Goal: Information Seeking & Learning: Learn about a topic

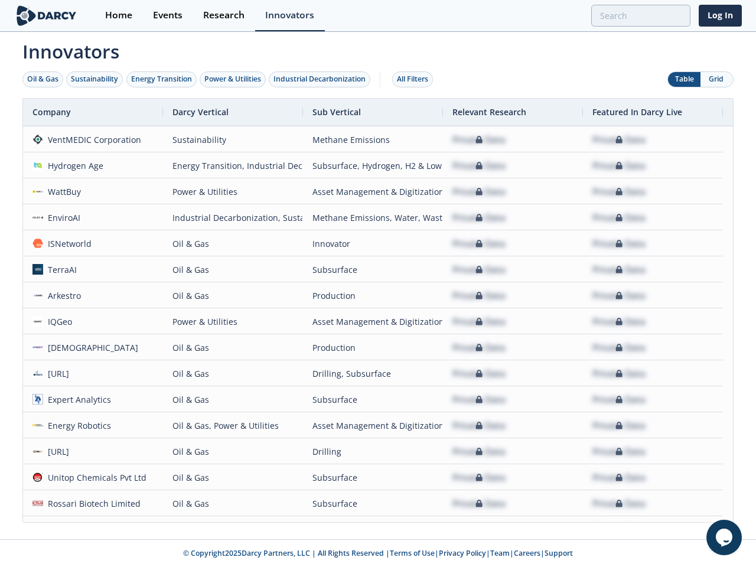
click at [43, 79] on div "Oil & Gas" at bounding box center [42, 79] width 31 height 11
click at [95, 79] on div "Sustainability" at bounding box center [94, 79] width 47 height 11
click at [162, 79] on div "Energy Transition" at bounding box center [161, 79] width 61 height 11
click at [234, 79] on div "Power & Utilities" at bounding box center [232, 79] width 57 height 11
click at [322, 79] on div "Industrial Decarbonization" at bounding box center [319, 79] width 92 height 11
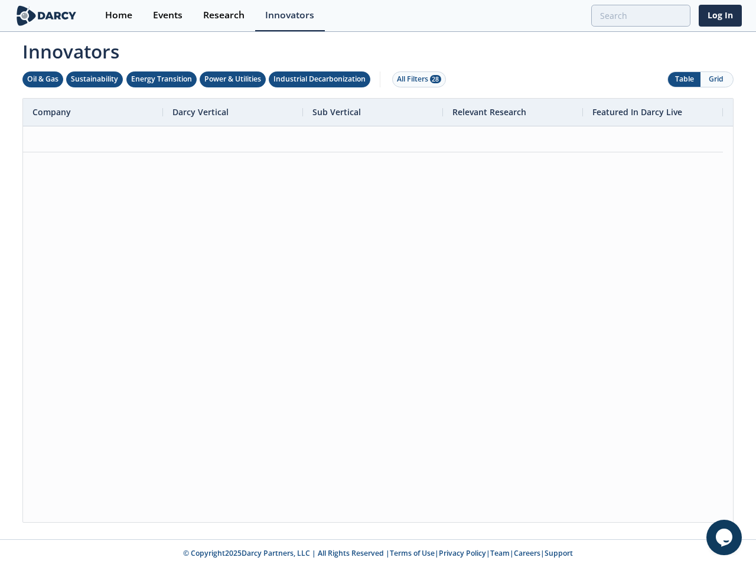
click at [416, 79] on div "All Filters 28" at bounding box center [419, 79] width 44 height 11
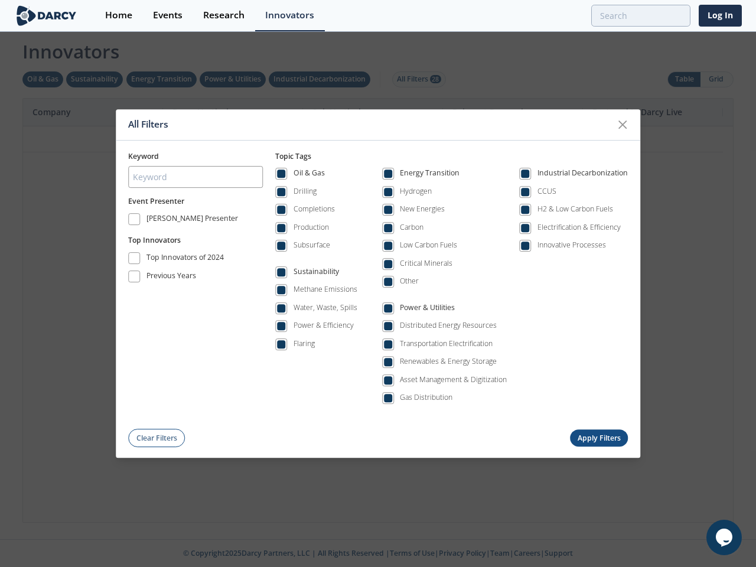
click at [684, 79] on div "All Filters Keyword Event Presenter [PERSON_NAME] Presenter Top Innovators Top …" at bounding box center [378, 283] width 756 height 567
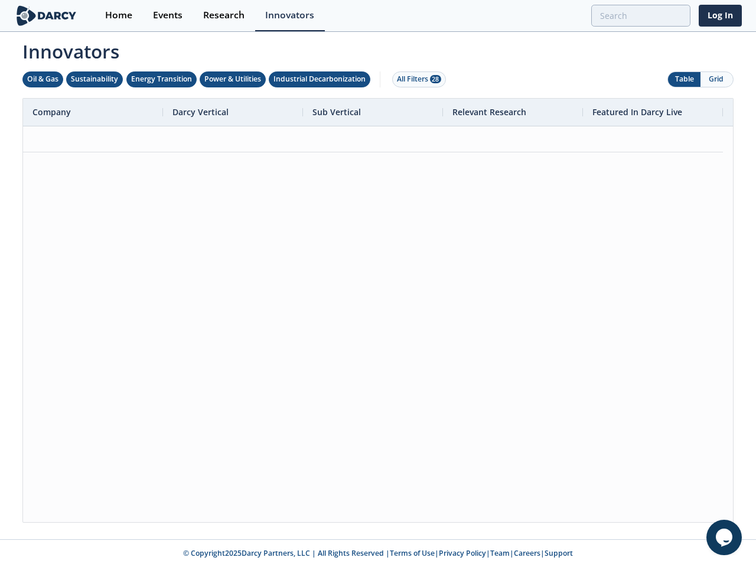
click at [716, 79] on button "Grid" at bounding box center [716, 79] width 32 height 15
